Goal: Communication & Community: Answer question/provide support

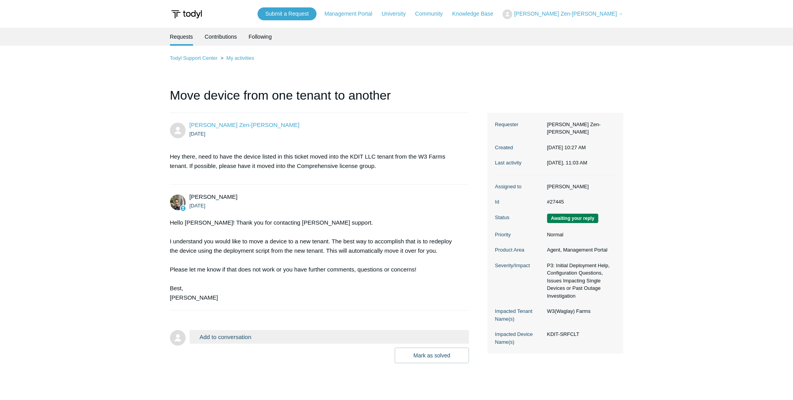
click at [229, 240] on div "Hello Lionel! Thank you for contacting Todyl support. I understand you would li…" at bounding box center [316, 260] width 292 height 84
click at [232, 340] on button "Add to conversation" at bounding box center [330, 337] width 280 height 14
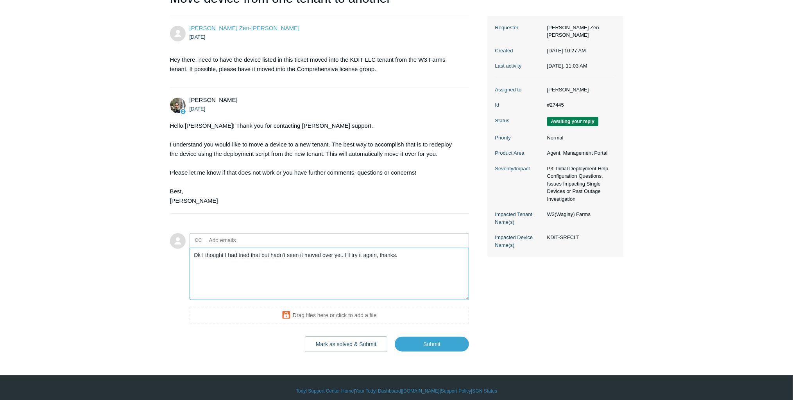
scroll to position [102, 0]
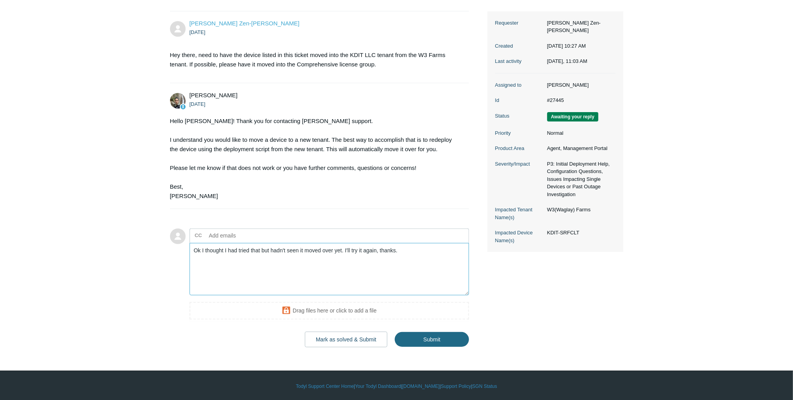
type textarea "Ok I thought I had tried that but hadn't seen it moved over yet. I'll try it ag…"
click at [449, 341] on input "Submit" at bounding box center [432, 340] width 74 height 16
